Goal: Navigation & Orientation: Find specific page/section

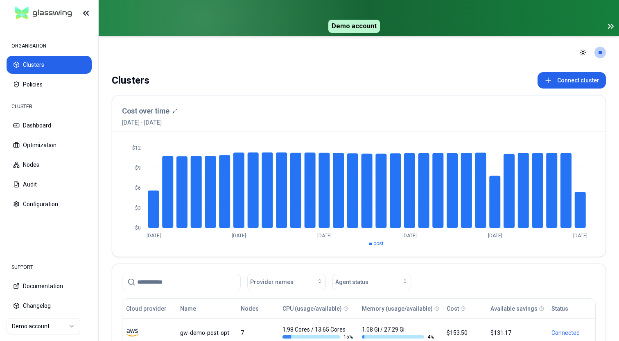
click at [614, 24] on icon at bounding box center [611, 26] width 10 height 10
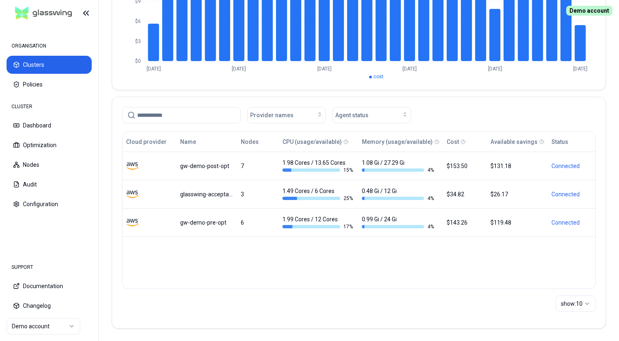
scroll to position [131, 0]
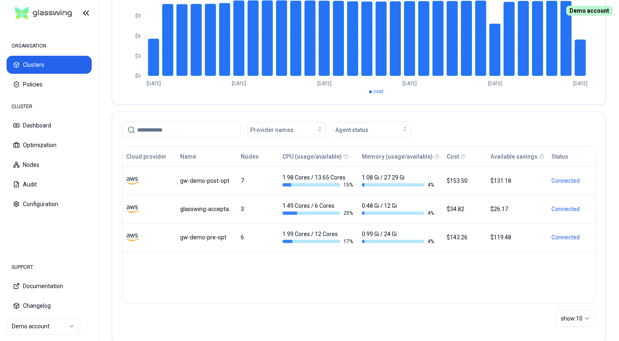
scroll to position [125, 0]
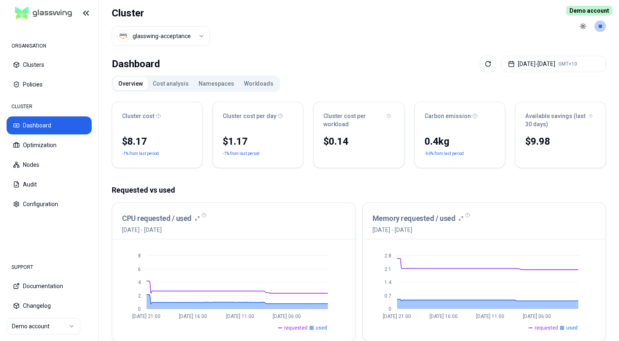
click at [253, 83] on button "Workloads" at bounding box center [258, 83] width 39 height 13
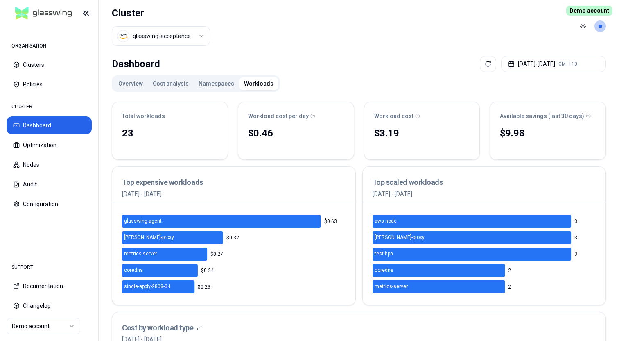
click at [130, 84] on button "Overview" at bounding box center [130, 83] width 34 height 13
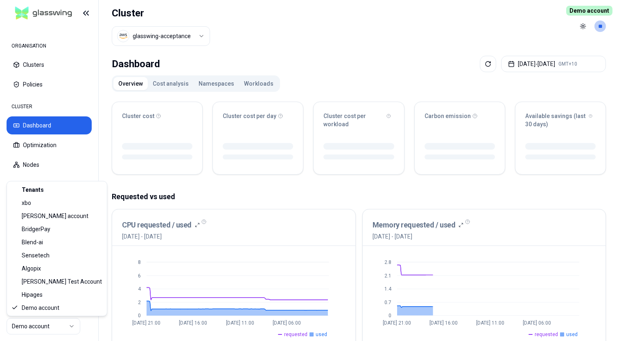
click at [41, 326] on html "ORGANISATION Clusters Policies CLUSTER Dashboard Optimization Nodes Audit Confi…" at bounding box center [309, 170] width 619 height 341
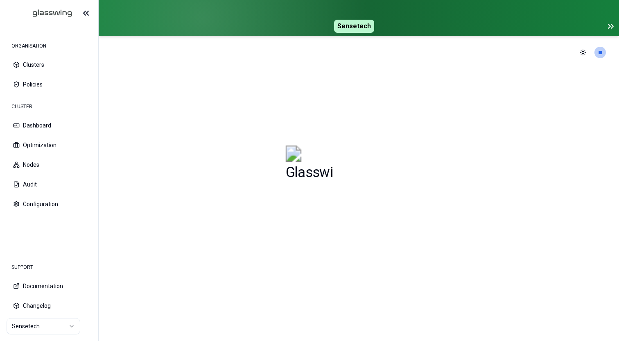
click at [612, 25] on icon at bounding box center [611, 26] width 10 height 10
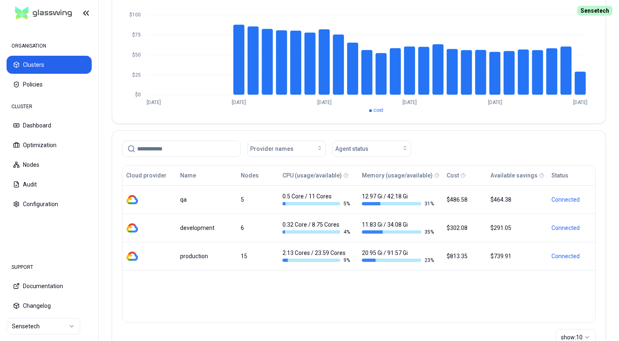
scroll to position [104, 0]
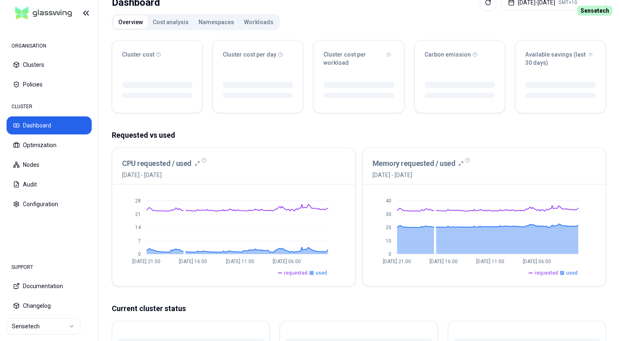
scroll to position [62, 0]
click at [43, 331] on html "ORGANISATION Clusters Policies CLUSTER Dashboard Optimization Nodes Audit Confi…" at bounding box center [309, 170] width 619 height 341
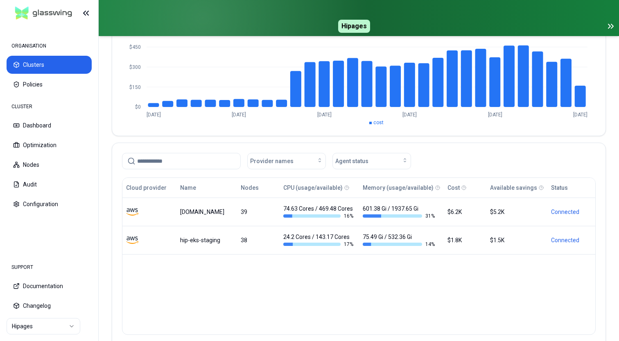
scroll to position [133, 0]
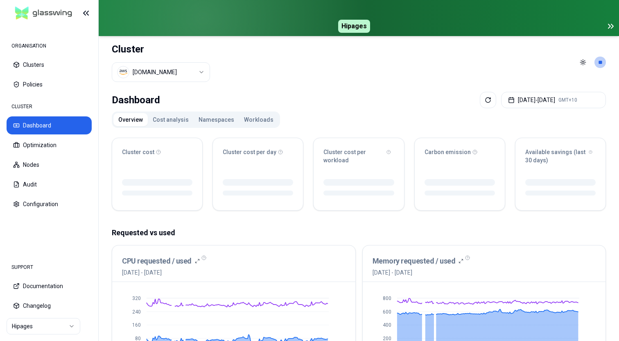
click at [613, 29] on icon at bounding box center [611, 26] width 10 height 10
